Goal: Task Accomplishment & Management: Use online tool/utility

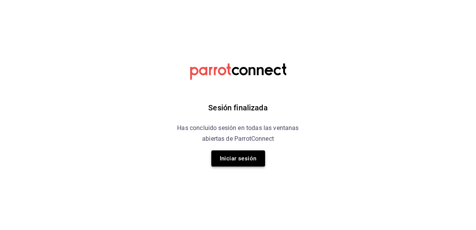
click at [232, 159] on button "Iniciar sesión" at bounding box center [238, 158] width 54 height 16
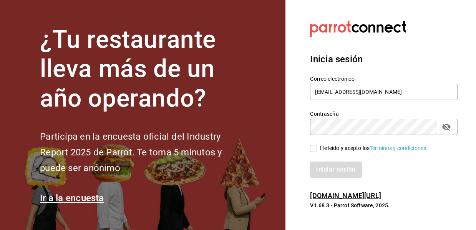
click at [314, 149] on input "He leído y acepto los Términos y condiciones." at bounding box center [313, 148] width 7 height 7
checkbox input "true"
click at [321, 164] on button "Iniciar sesión" at bounding box center [336, 169] width 52 height 16
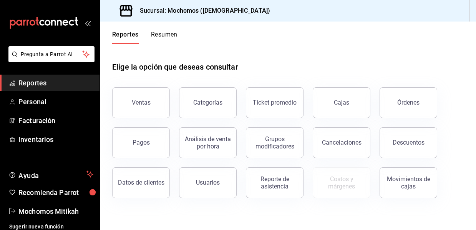
click at [156, 94] on button "Ventas" at bounding box center [141, 102] width 58 height 31
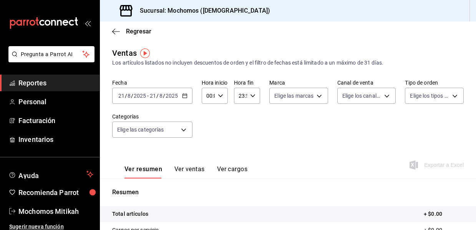
click at [182, 98] on icon "button" at bounding box center [184, 95] width 5 height 5
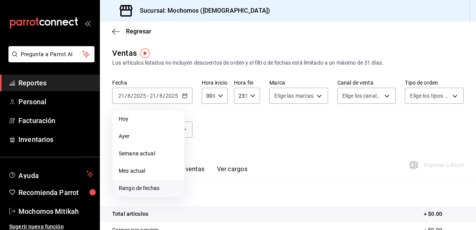
click at [147, 188] on span "Rango de fechas" at bounding box center [149, 188] width 60 height 8
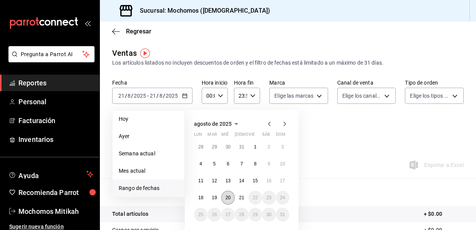
click at [231, 196] on button "20" at bounding box center [227, 197] width 13 height 14
click at [241, 196] on abbr "21" at bounding box center [241, 197] width 5 height 5
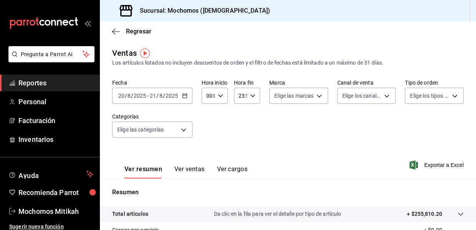
click at [219, 96] on icon "button" at bounding box center [220, 95] width 5 height 5
click at [208, 129] on span "05" at bounding box center [207, 130] width 1 height 6
type input "05:00"
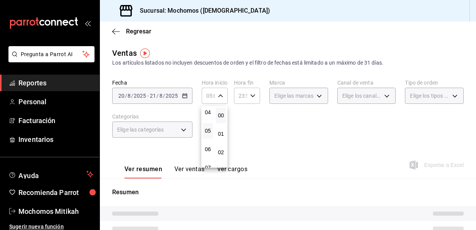
click at [252, 93] on div at bounding box center [238, 115] width 476 height 230
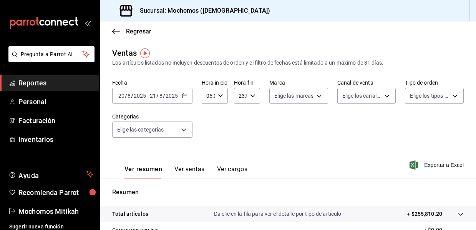
click at [252, 94] on icon "button" at bounding box center [252, 95] width 5 height 5
click at [240, 134] on span "05" at bounding box center [240, 134] width 0 height 6
click at [256, 113] on button "00" at bounding box center [253, 114] width 10 height 15
type input "05:00"
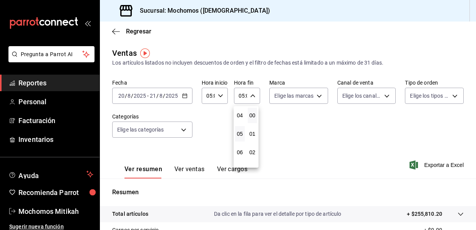
click at [305, 127] on div at bounding box center [238, 115] width 476 height 230
click at [419, 162] on span "Exportar a Excel" at bounding box center [437, 164] width 53 height 9
